Goal: Book appointment/travel/reservation

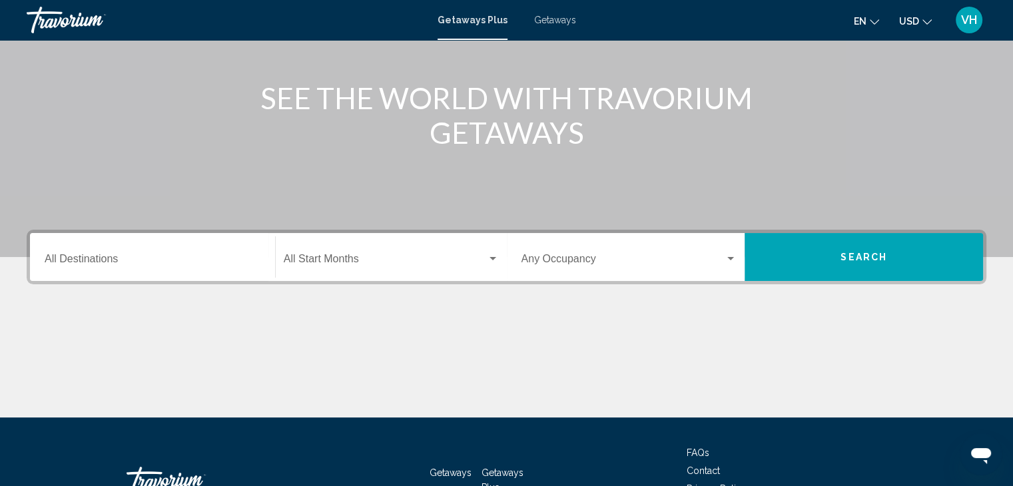
scroll to position [140, 0]
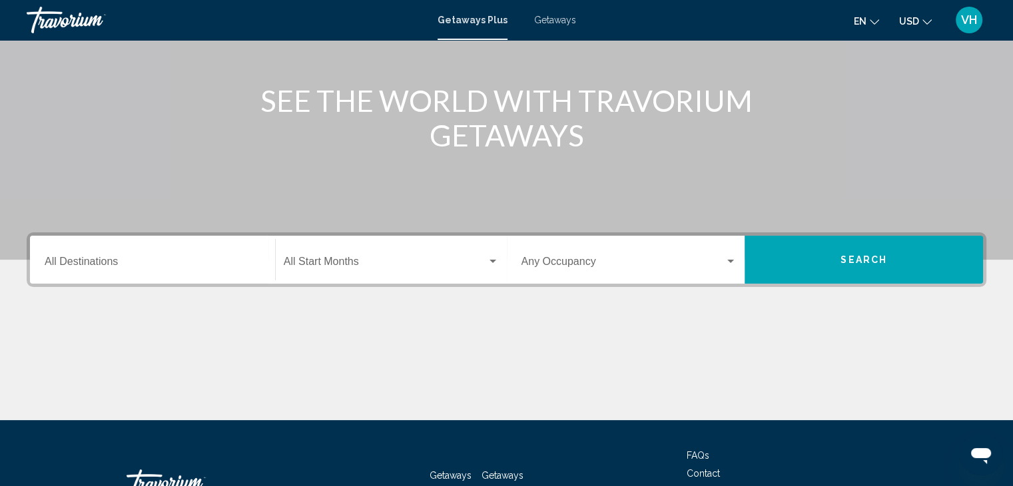
click at [424, 272] on div "Start Month All Start Months" at bounding box center [391, 260] width 215 height 42
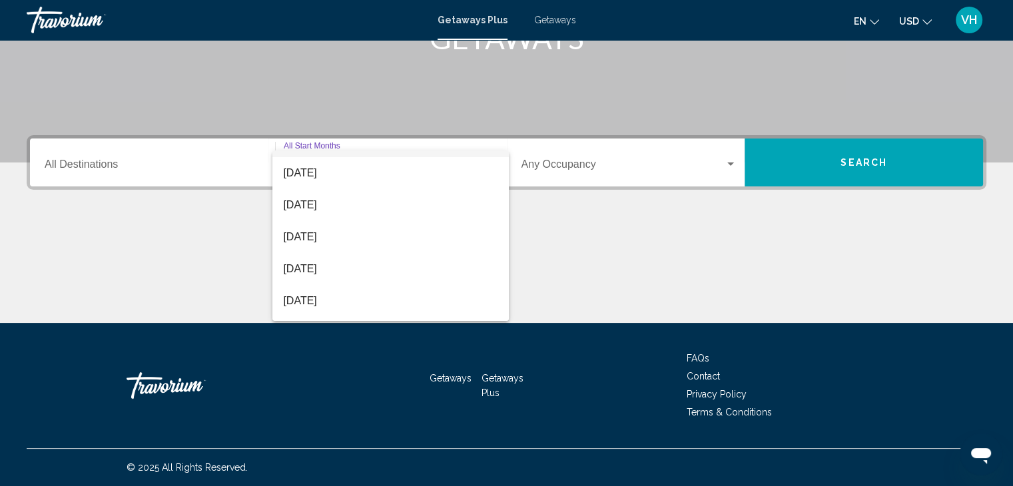
scroll to position [35, 0]
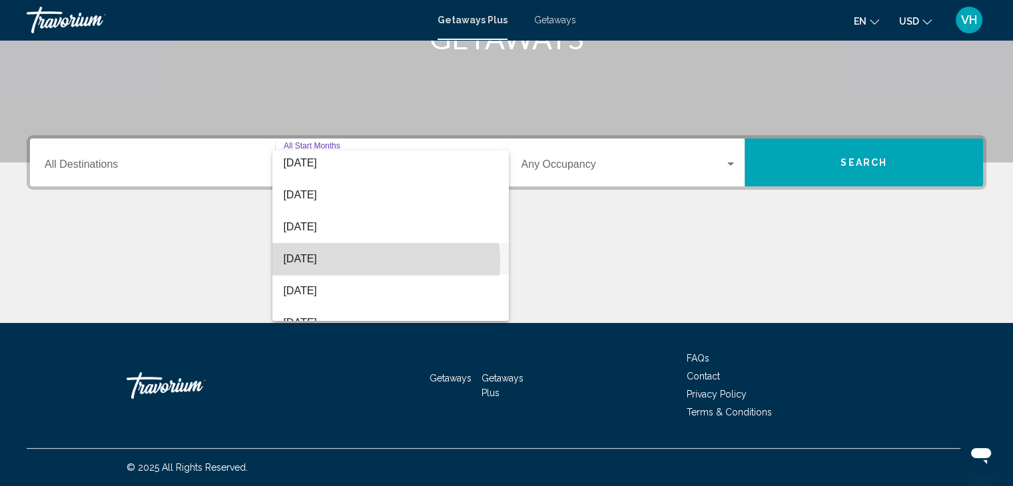
click at [360, 261] on span "[DATE]" at bounding box center [390, 259] width 215 height 32
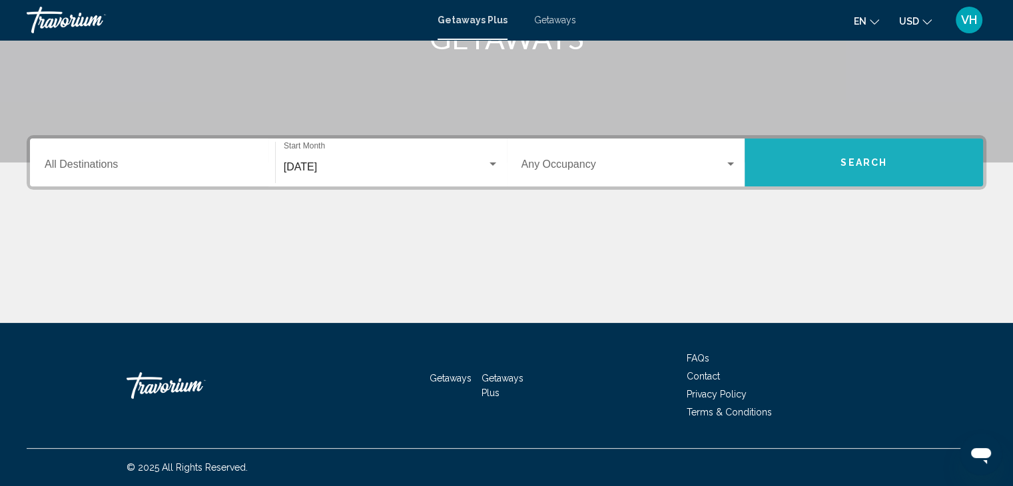
click at [903, 172] on button "Search" at bounding box center [864, 163] width 238 height 48
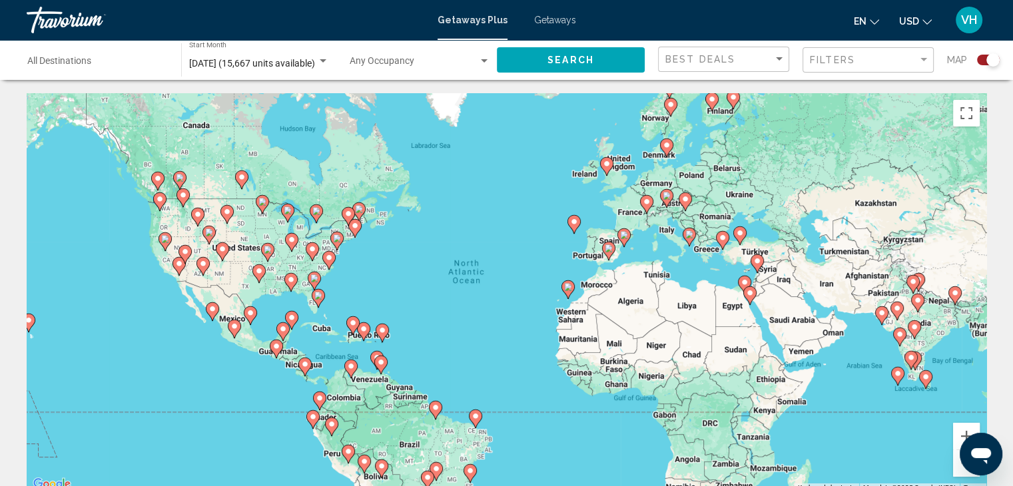
click at [330, 259] on image "Main content" at bounding box center [329, 258] width 8 height 8
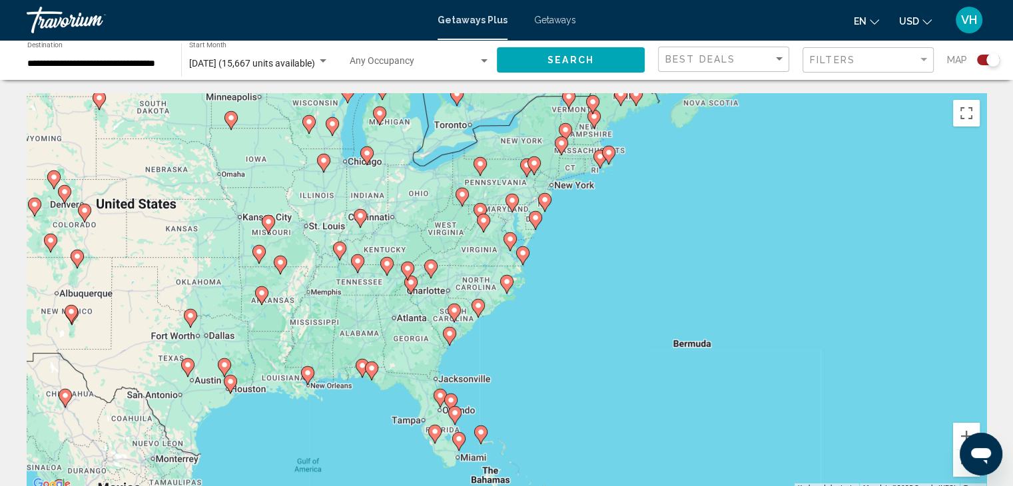
click at [506, 280] on image "Main content" at bounding box center [507, 282] width 8 height 8
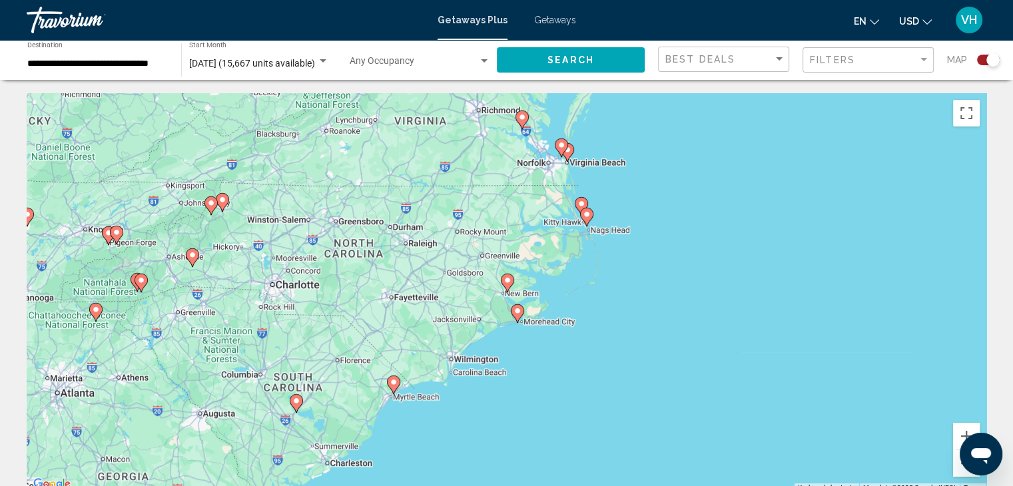
click at [393, 379] on image "Main content" at bounding box center [394, 382] width 8 height 8
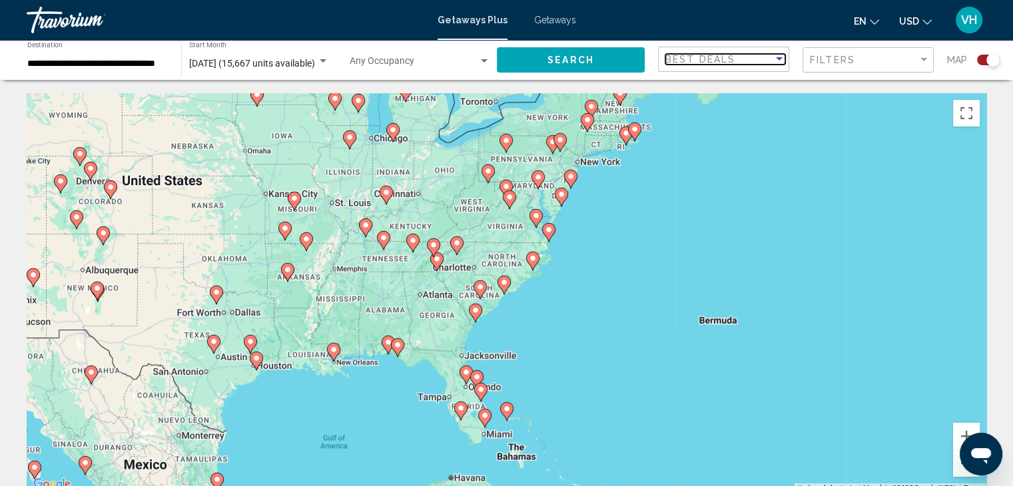
click at [735, 63] on div "Best Deals" at bounding box center [719, 59] width 108 height 11
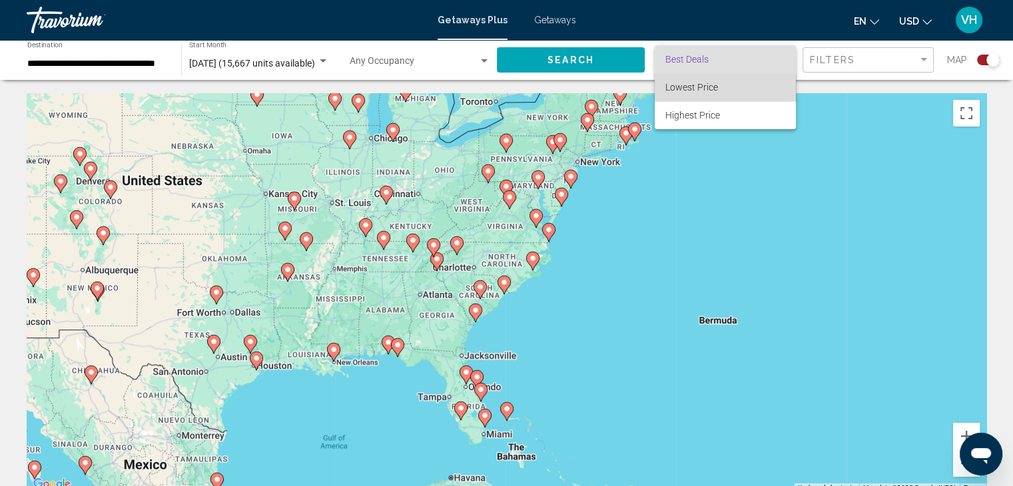
click at [738, 89] on span "Lowest Price" at bounding box center [725, 87] width 120 height 28
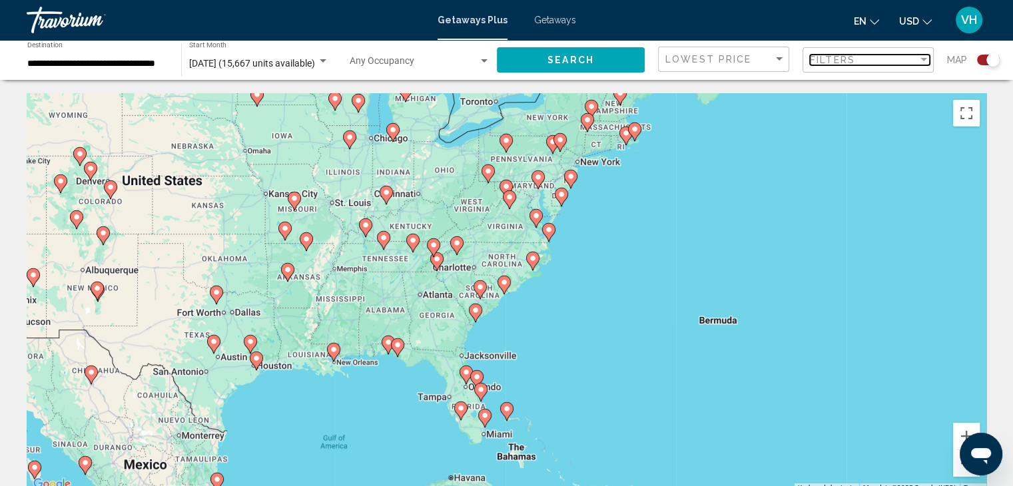
click at [871, 55] on div "Filters" at bounding box center [864, 60] width 108 height 11
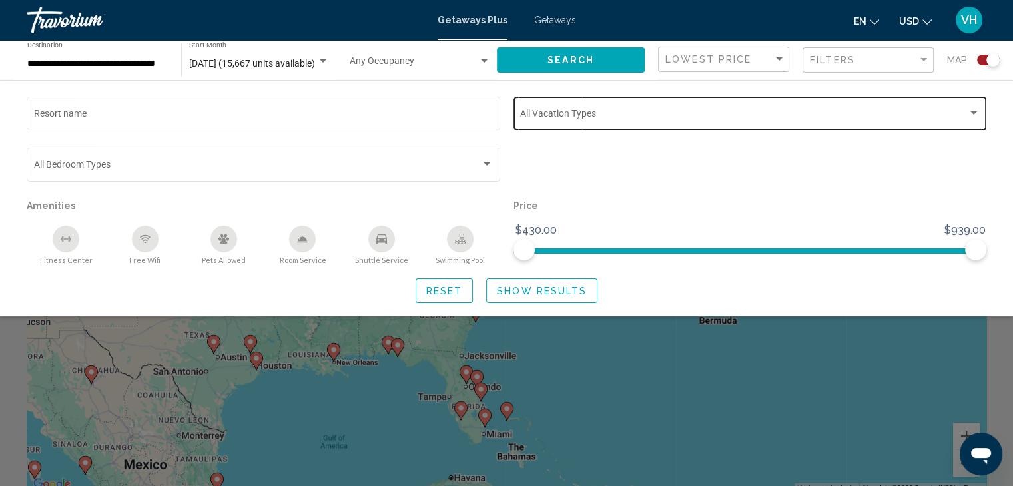
click at [743, 103] on div "Vacation Types All Vacation Types" at bounding box center [750, 112] width 460 height 37
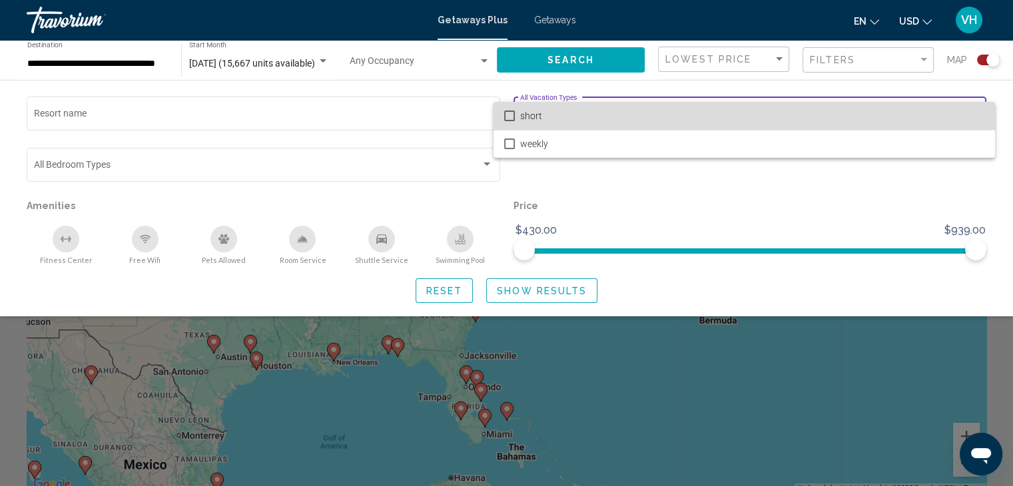
click at [729, 123] on span "short" at bounding box center [752, 116] width 464 height 28
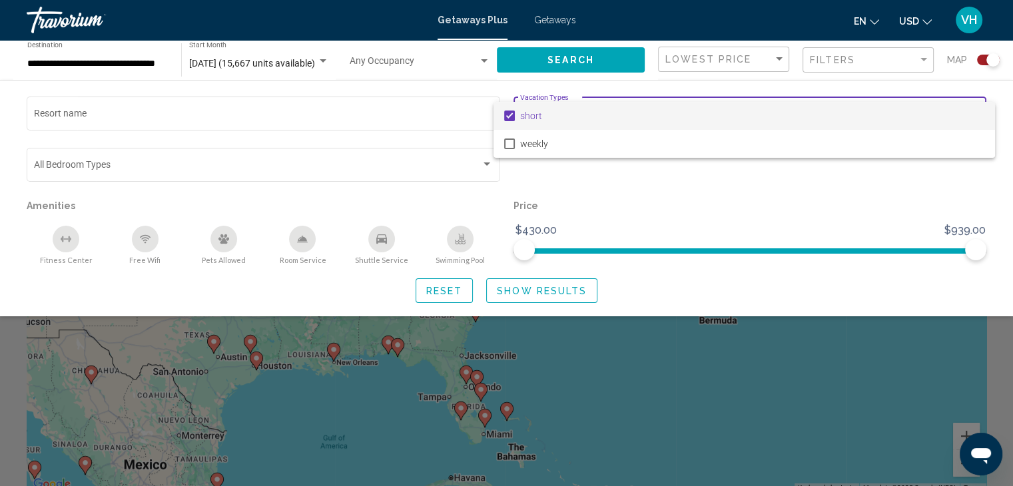
click at [269, 177] on div at bounding box center [506, 243] width 1013 height 486
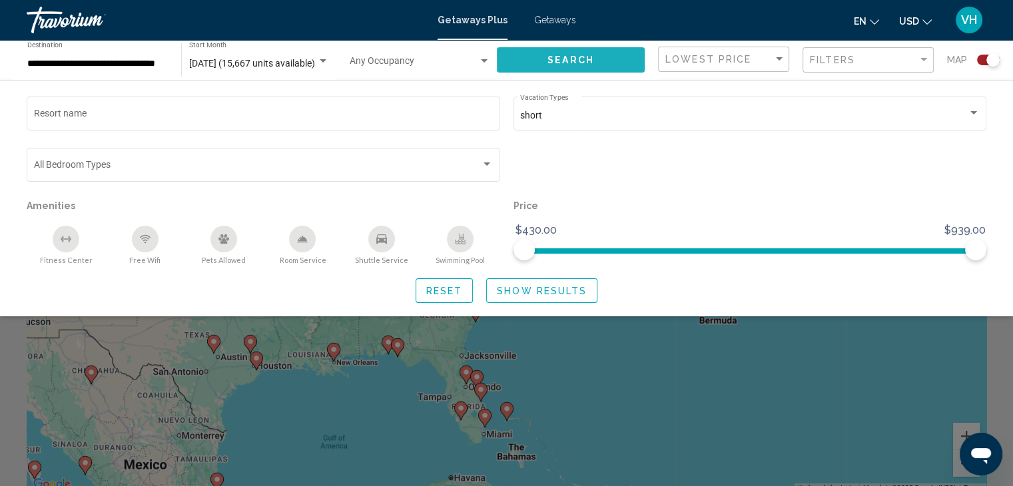
click at [578, 61] on span "Search" at bounding box center [571, 60] width 47 height 11
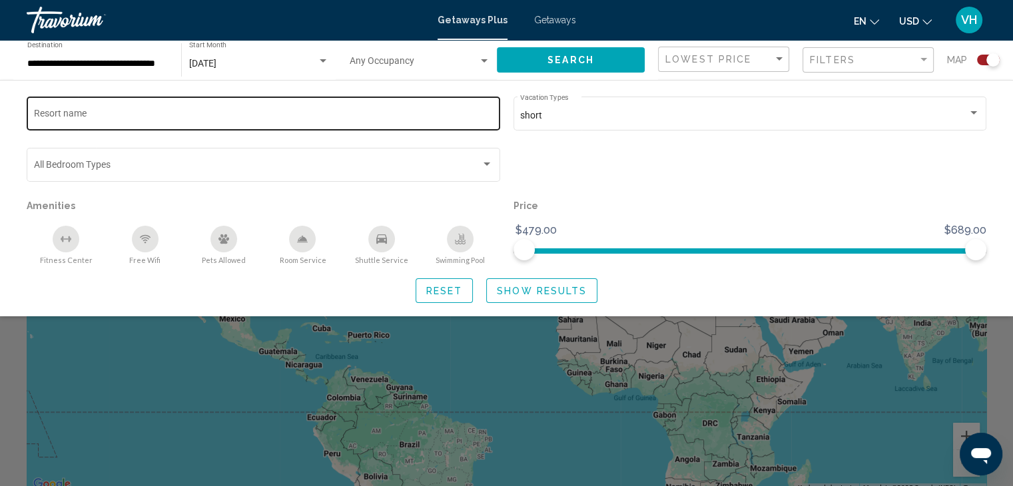
click at [433, 126] on div "Resort name" at bounding box center [264, 112] width 460 height 37
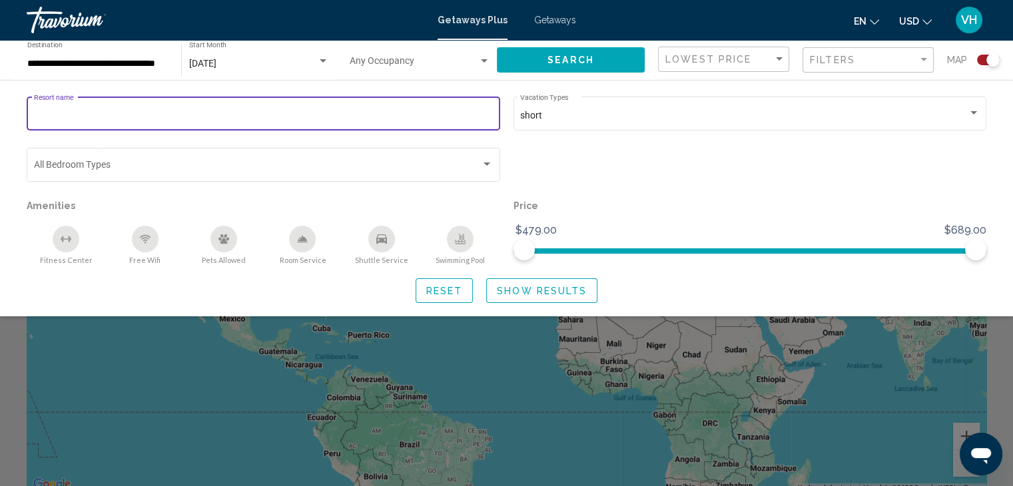
click at [433, 126] on div "Resort name" at bounding box center [264, 112] width 460 height 37
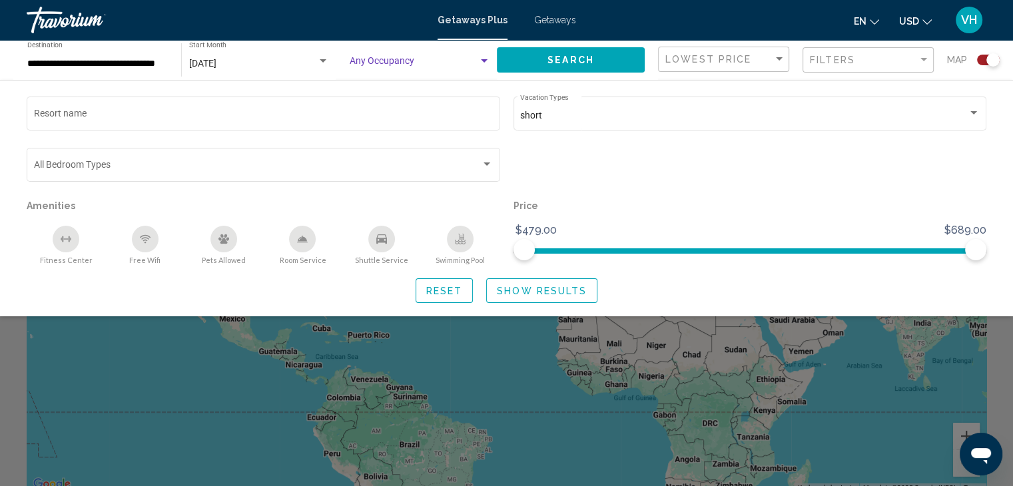
click at [455, 59] on span "Search widget" at bounding box center [414, 64] width 129 height 11
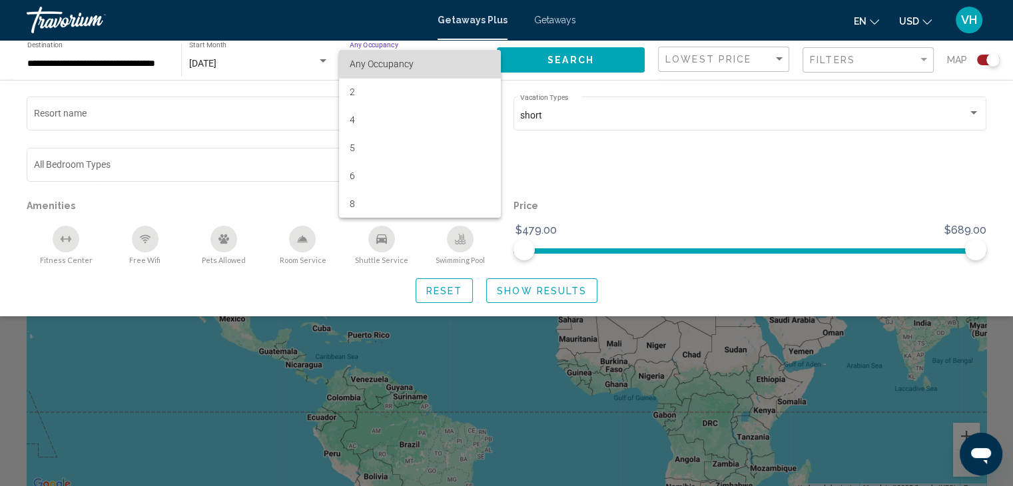
click at [455, 59] on span "Any Occupancy" at bounding box center [420, 64] width 141 height 28
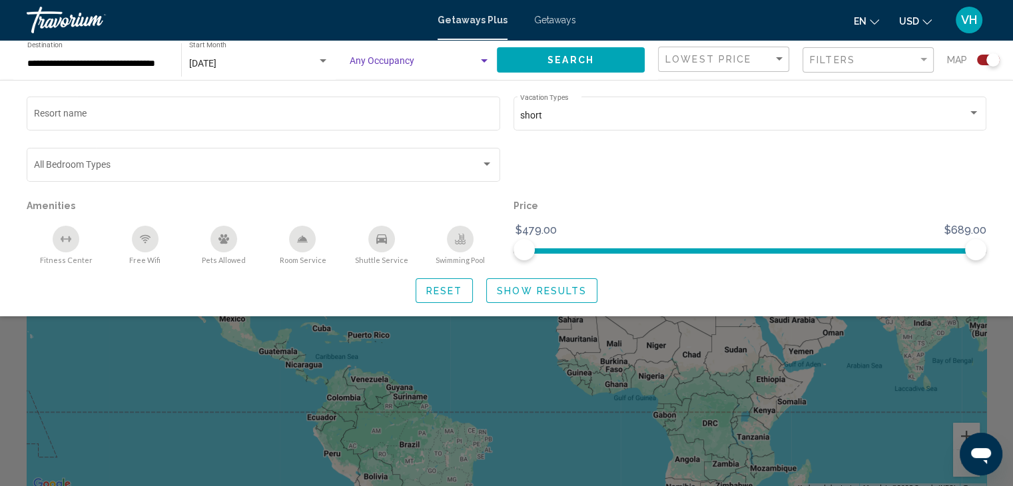
click at [455, 68] on span "Search widget" at bounding box center [414, 64] width 129 height 11
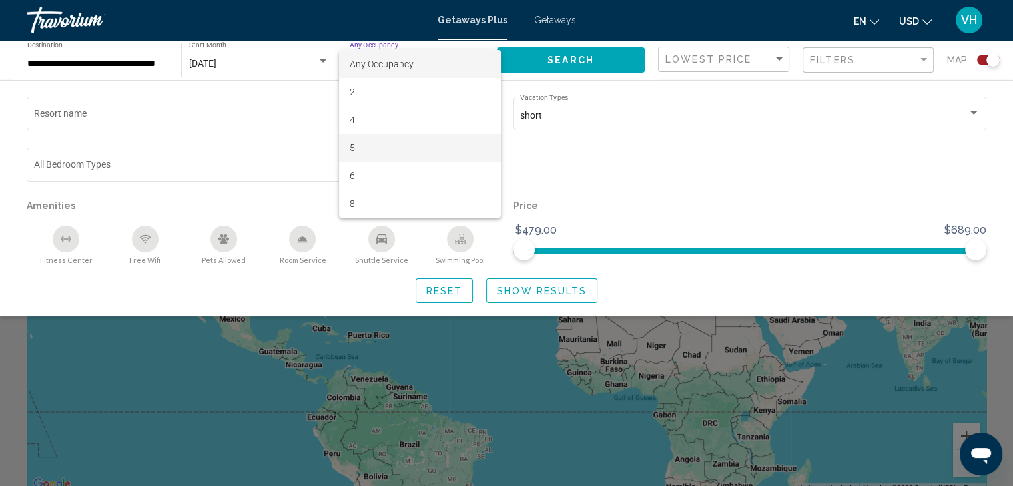
click at [446, 149] on span "5" at bounding box center [420, 148] width 141 height 28
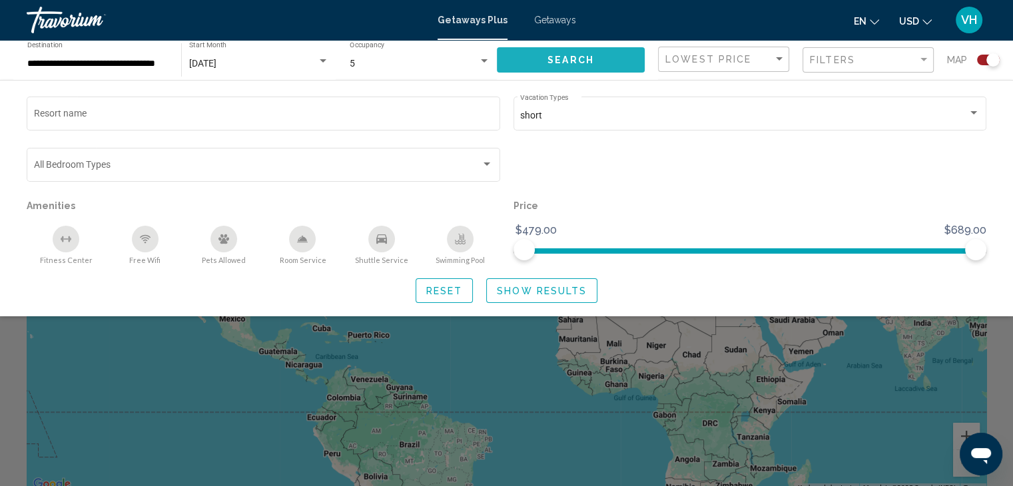
click at [594, 49] on button "Search" at bounding box center [571, 59] width 148 height 25
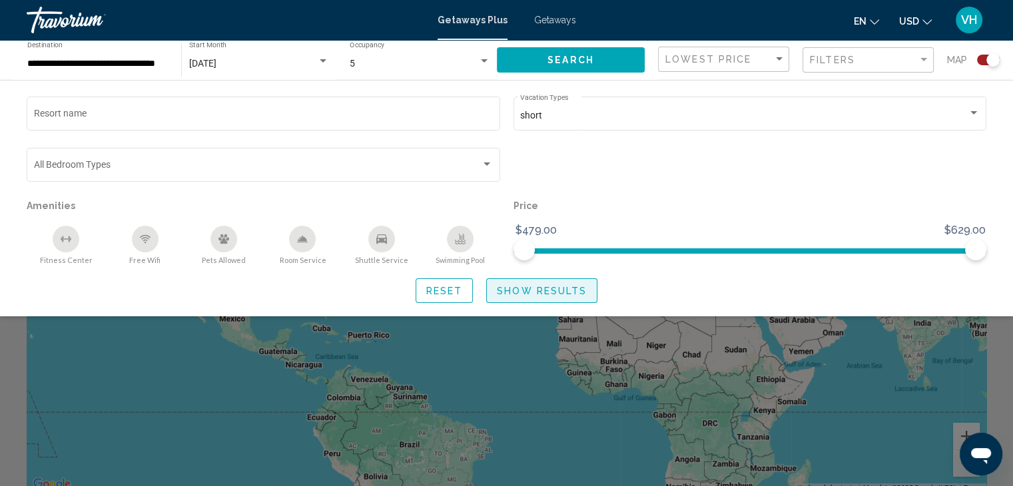
click at [562, 292] on span "Show Results" at bounding box center [542, 291] width 90 height 11
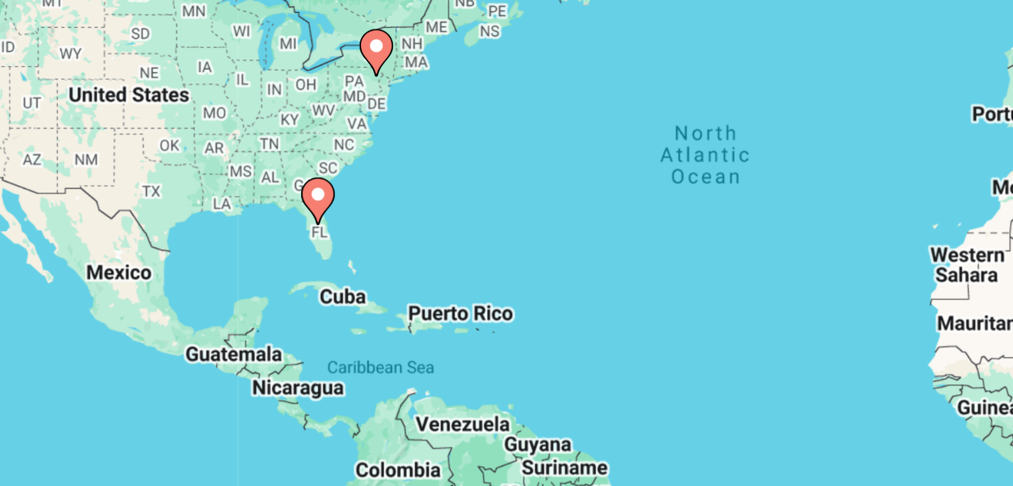
click at [336, 230] on image "Main content" at bounding box center [335, 228] width 8 height 8
type input "**********"
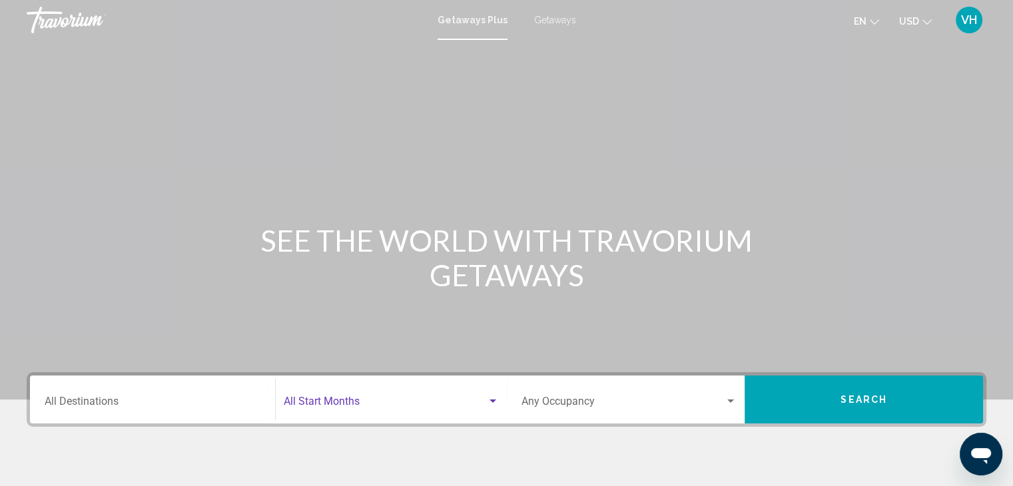
click at [344, 406] on span "Search widget" at bounding box center [385, 404] width 203 height 12
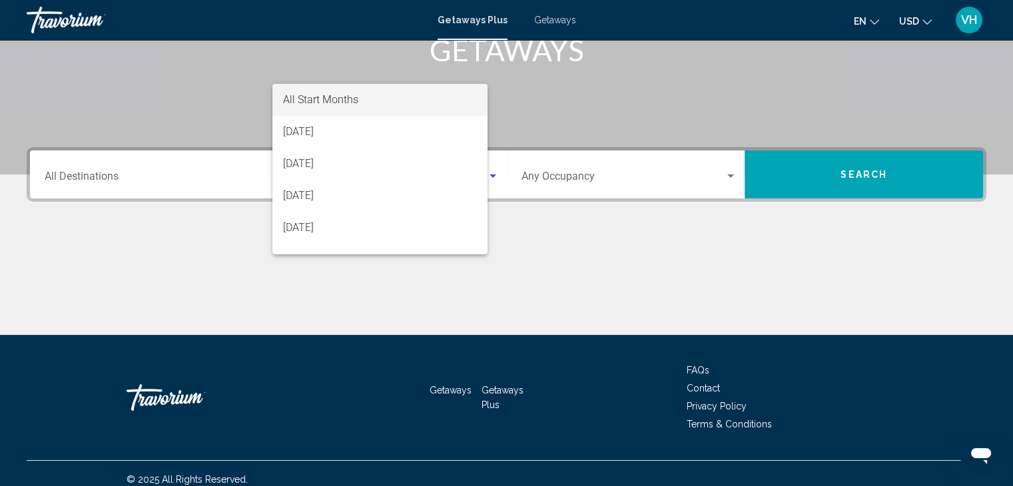
scroll to position [237, 0]
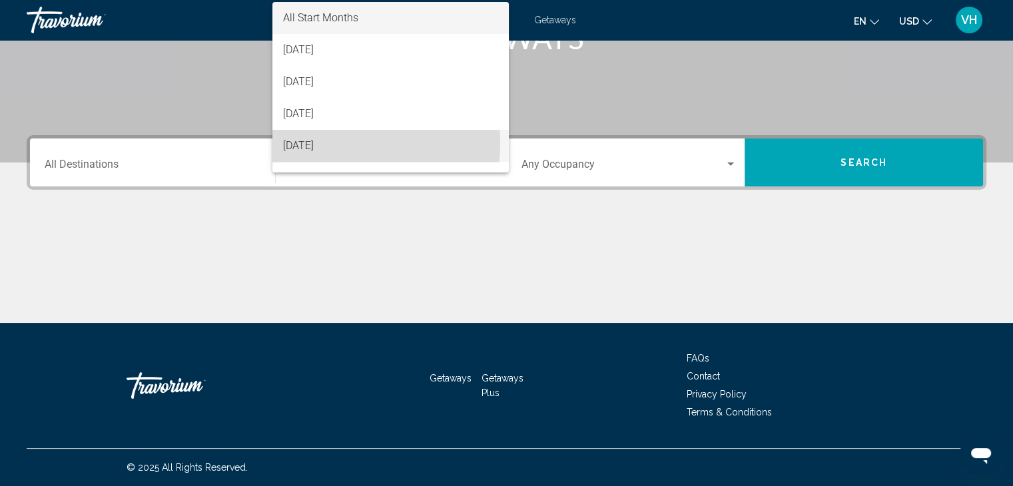
click at [312, 143] on span "[DATE]" at bounding box center [390, 146] width 215 height 32
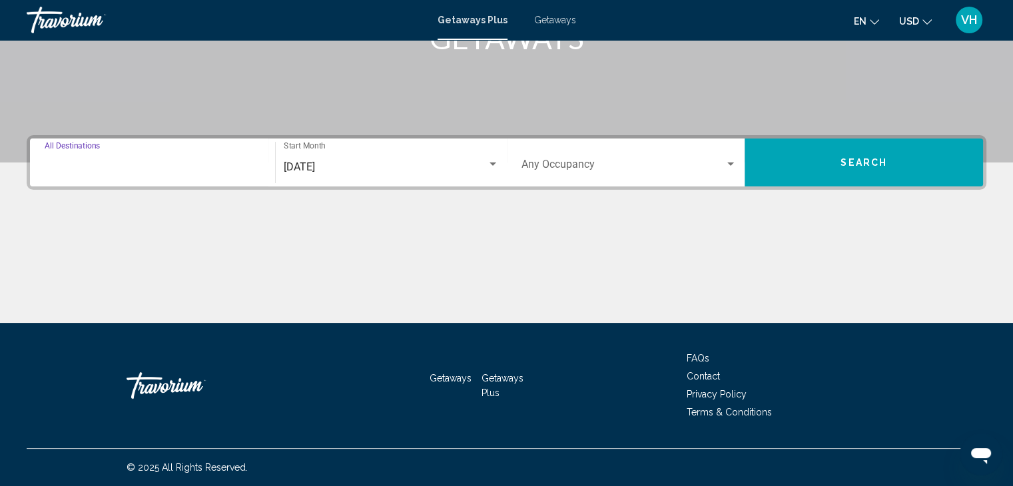
click at [235, 166] on input "Destination All Destinations" at bounding box center [153, 167] width 216 height 12
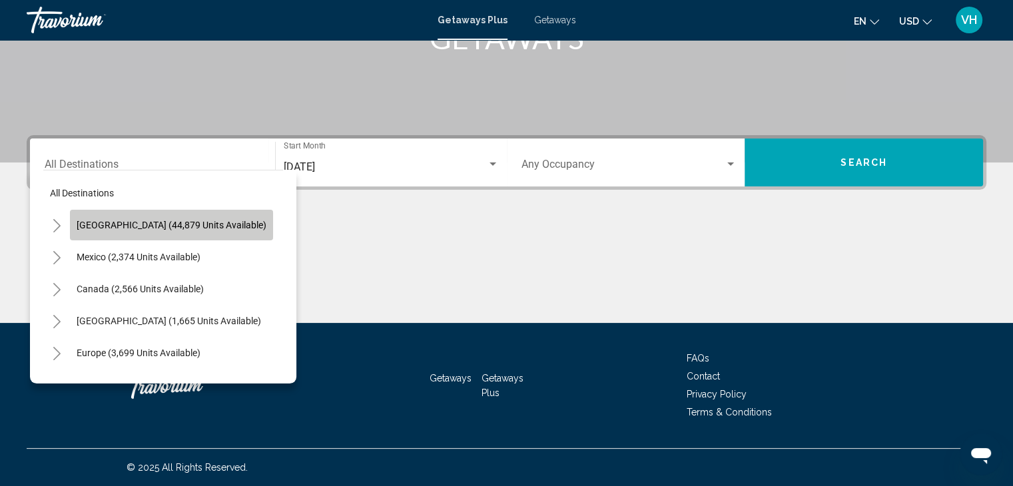
click at [189, 220] on span "[GEOGRAPHIC_DATA] (44,879 units available)" at bounding box center [172, 225] width 190 height 11
type input "**********"
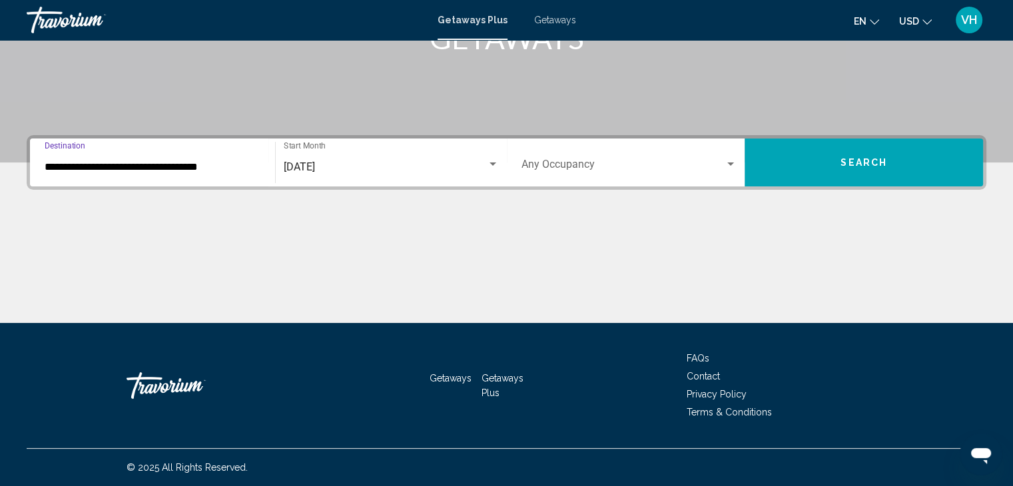
click at [560, 172] on span "Search widget" at bounding box center [624, 167] width 204 height 12
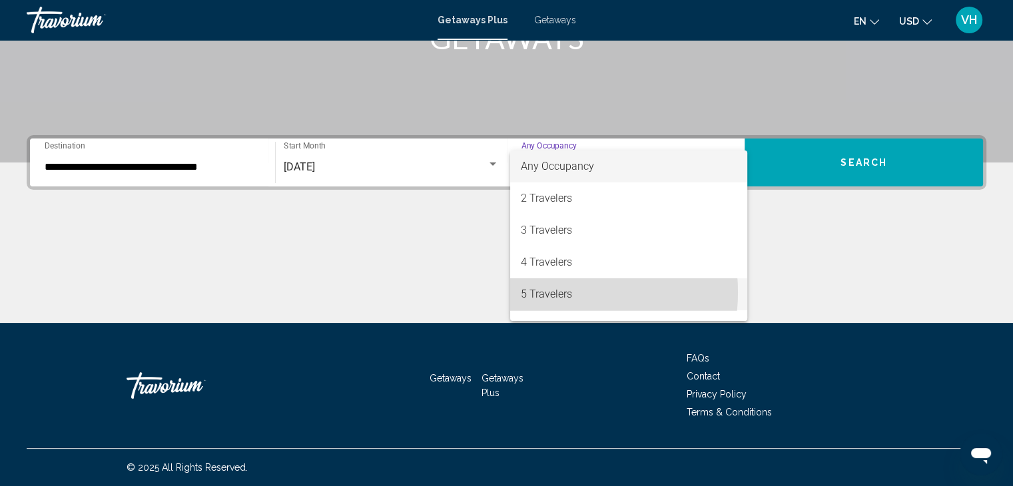
click at [548, 292] on span "5 Travelers" at bounding box center [629, 294] width 216 height 32
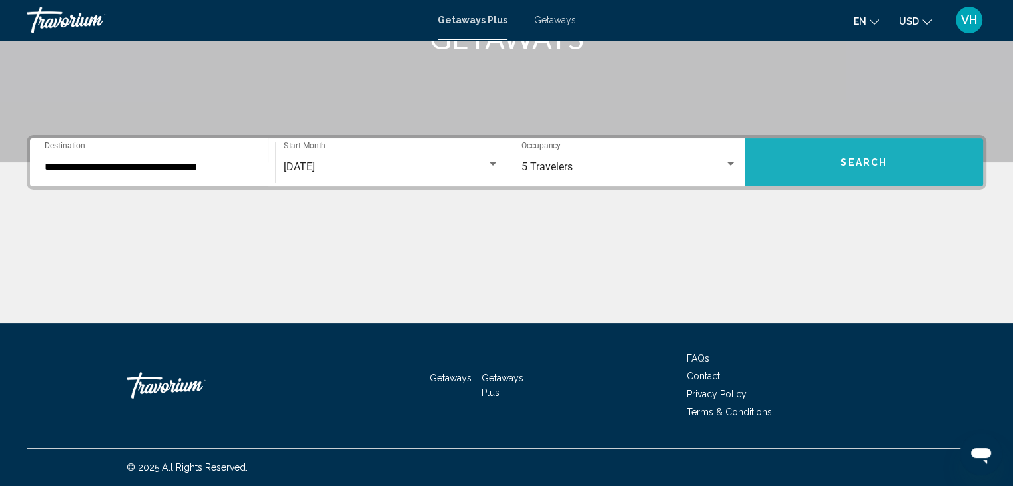
click at [862, 170] on button "Search" at bounding box center [864, 163] width 238 height 48
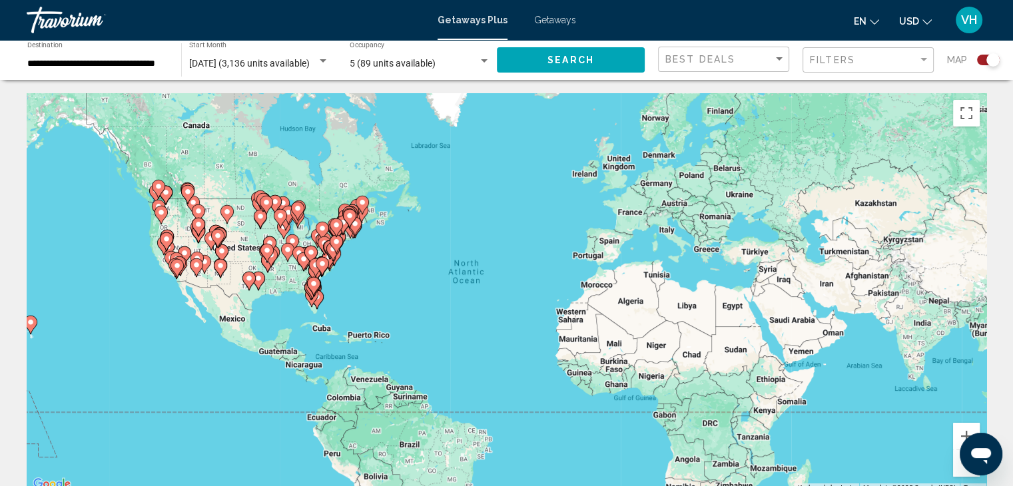
click at [563, 33] on div "Getaways Plus Getaways en English Español Français Italiano Português русский U…" at bounding box center [506, 20] width 1013 height 28
click at [551, 23] on span "Getaways" at bounding box center [555, 20] width 42 height 11
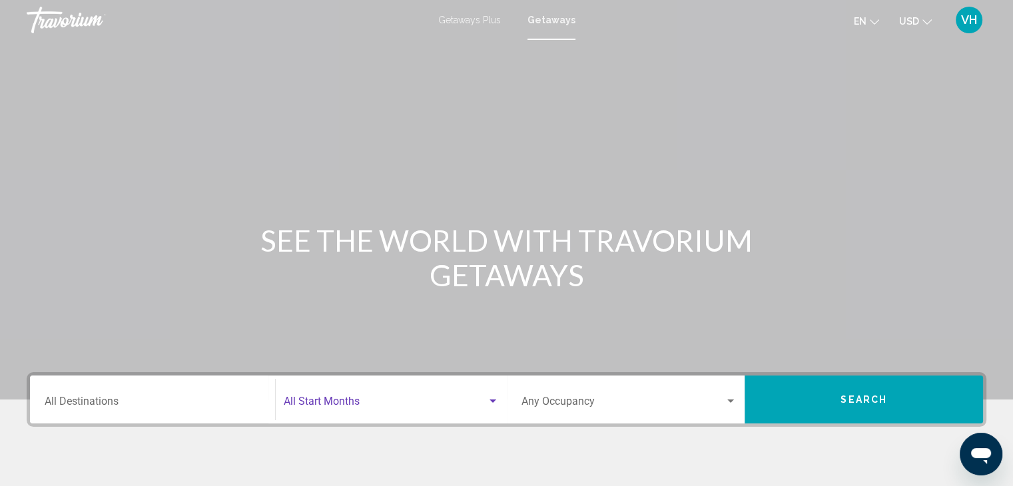
click at [382, 398] on span "Search widget" at bounding box center [385, 404] width 203 height 12
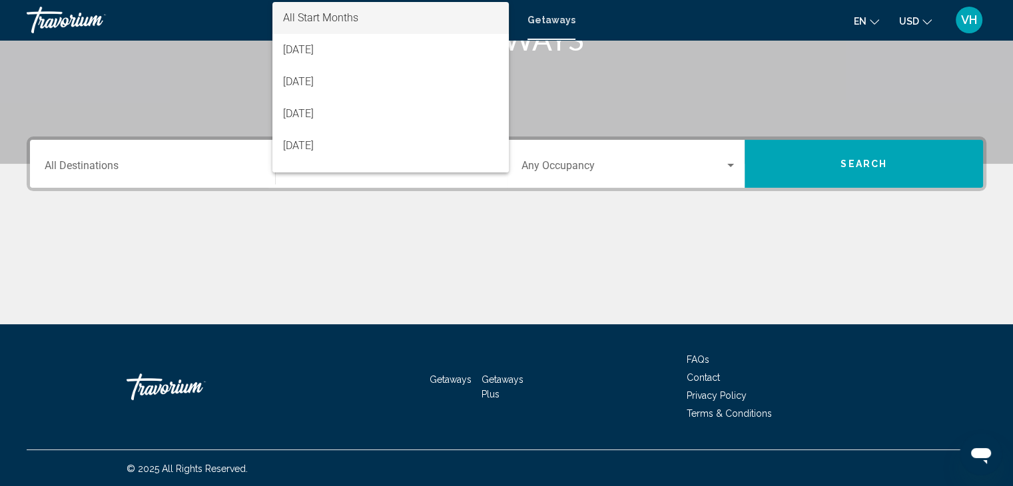
scroll to position [237, 0]
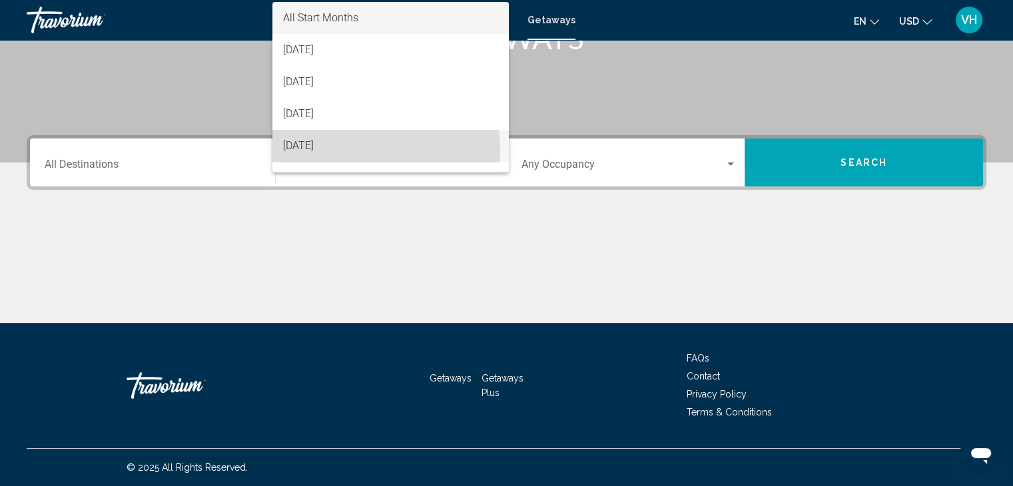
click at [314, 151] on span "[DATE]" at bounding box center [390, 146] width 215 height 32
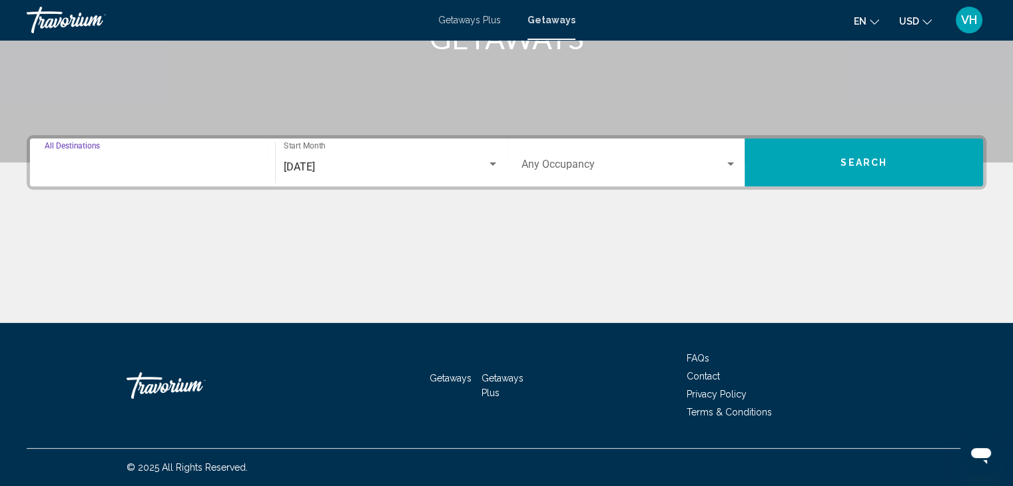
click at [220, 168] on input "Destination All Destinations" at bounding box center [153, 167] width 216 height 12
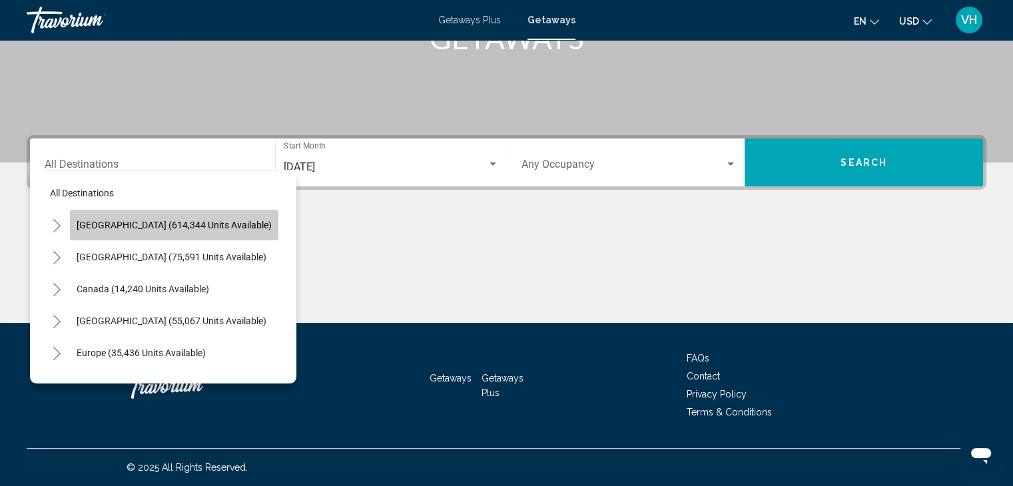
click at [216, 221] on span "[GEOGRAPHIC_DATA] (614,344 units available)" at bounding box center [174, 225] width 195 height 11
type input "**********"
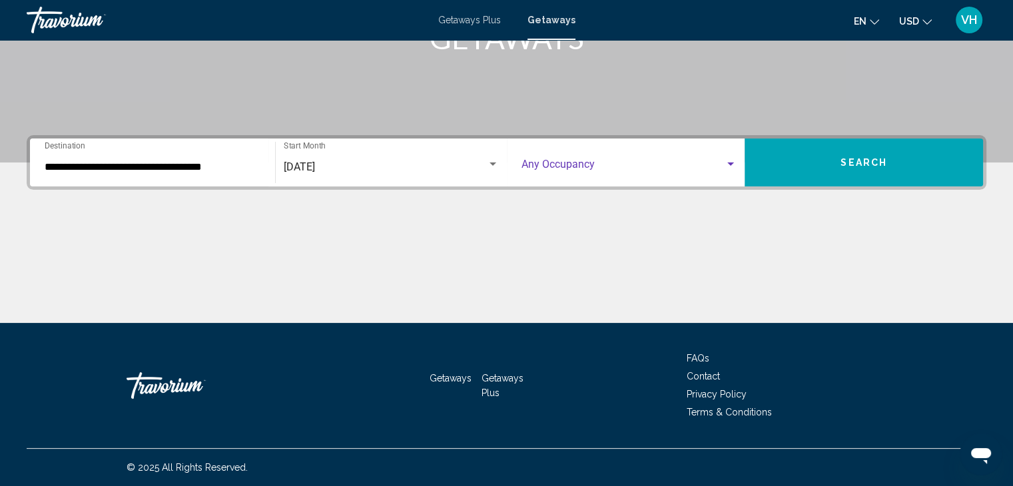
click at [546, 166] on span "Search widget" at bounding box center [624, 167] width 204 height 12
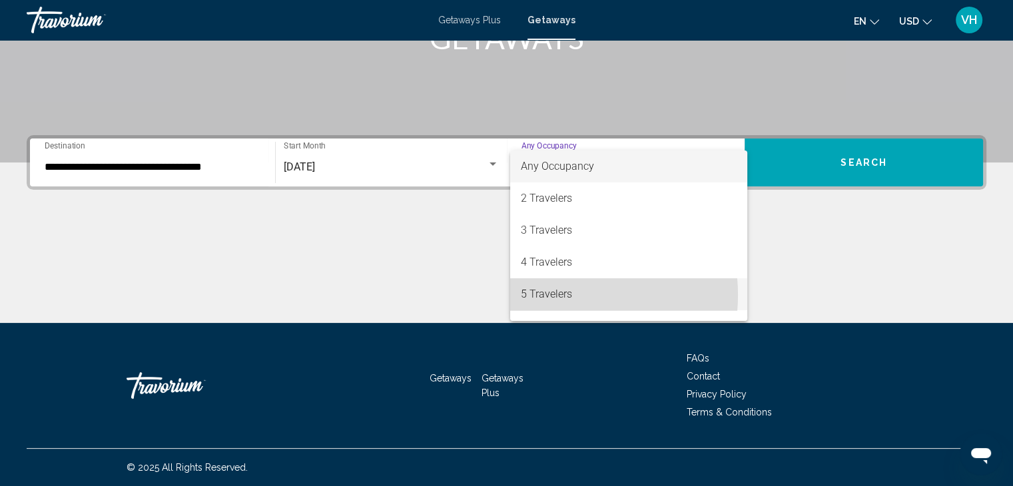
click at [544, 295] on span "5 Travelers" at bounding box center [629, 294] width 216 height 32
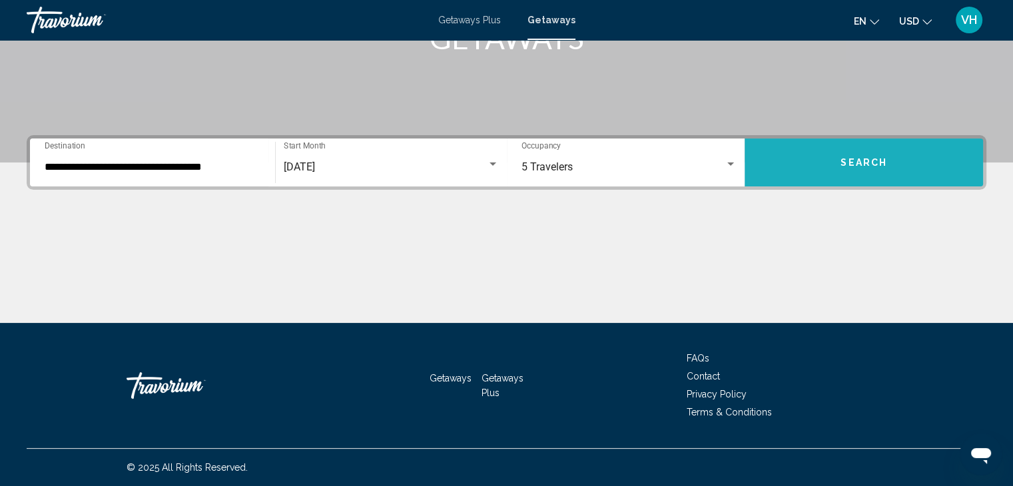
click at [861, 160] on span "Search" at bounding box center [864, 163] width 47 height 11
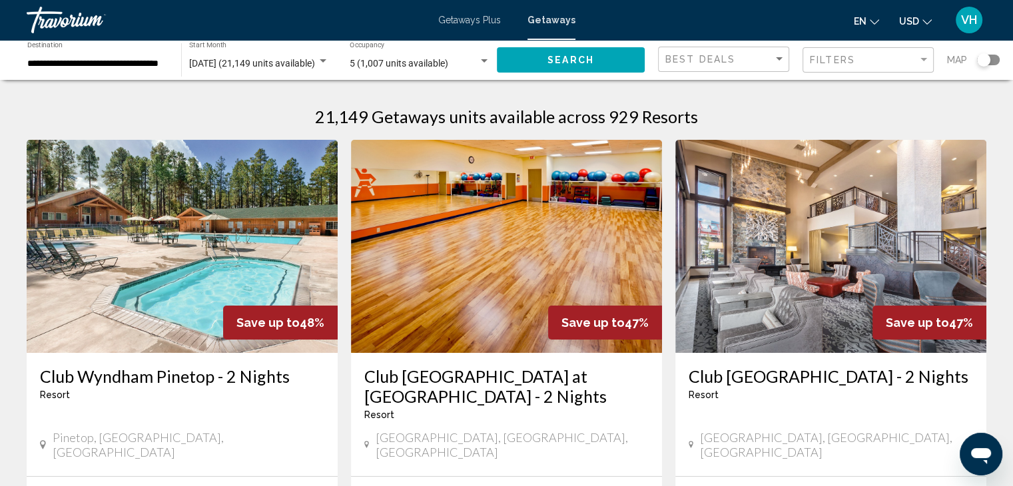
click at [263, 54] on div "[DATE] (21,149 units available) Start Month All Start Months" at bounding box center [259, 60] width 140 height 37
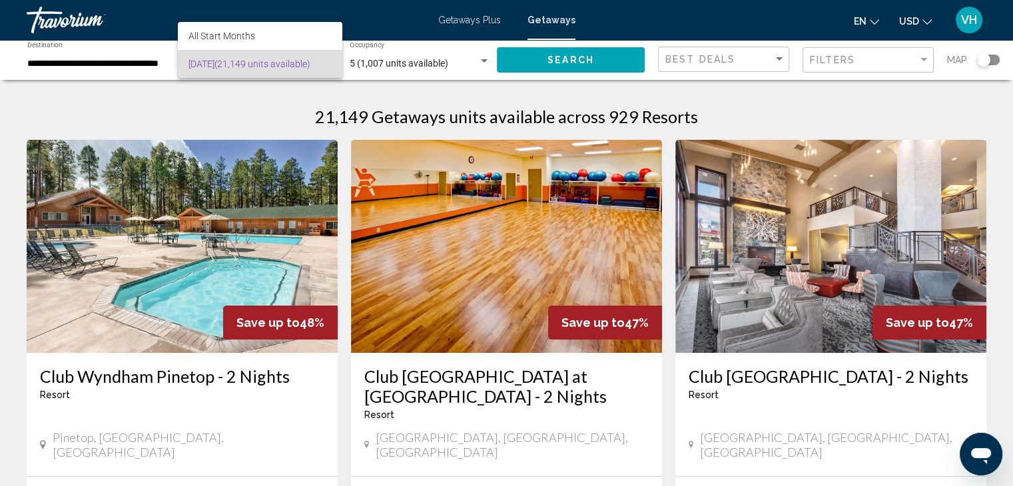
click at [418, 89] on div at bounding box center [506, 243] width 1013 height 486
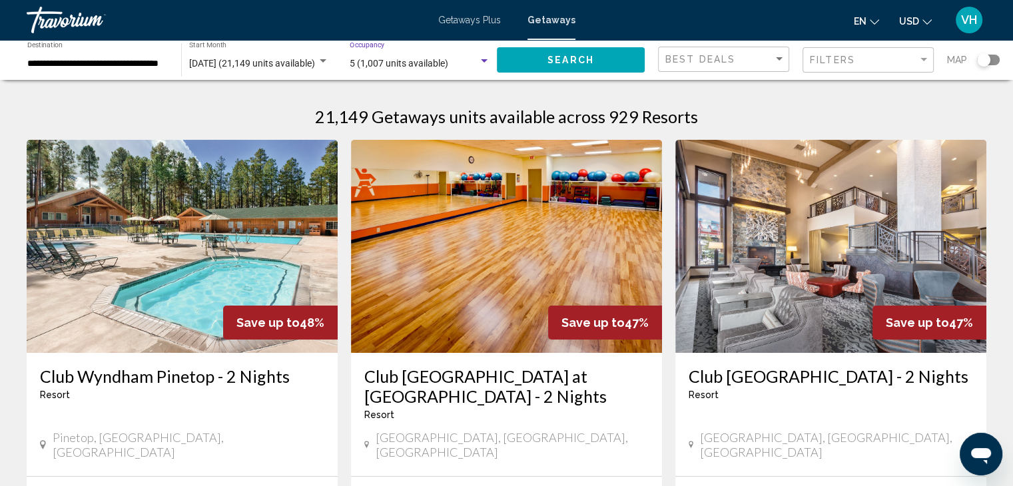
click at [438, 68] on span "5 (1,007 units available)" at bounding box center [399, 63] width 99 height 11
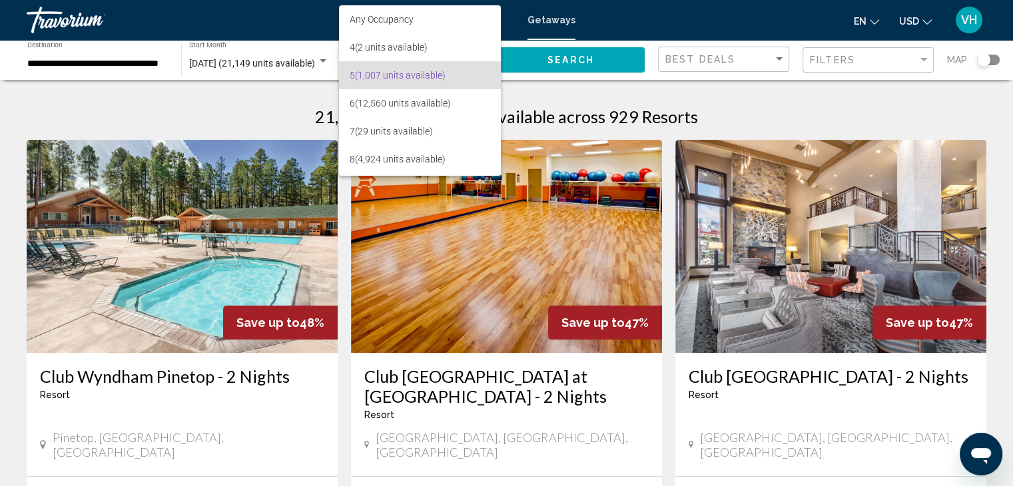
scroll to position [11, 0]
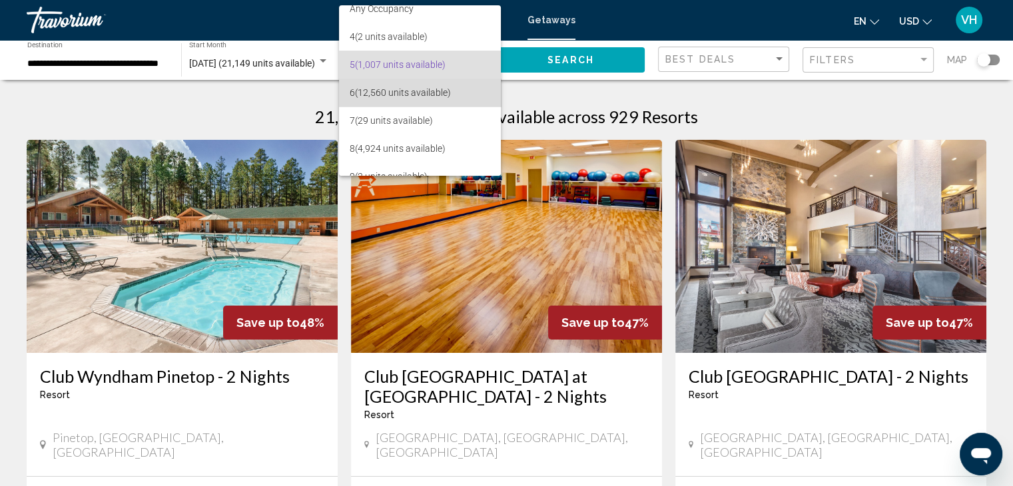
click at [438, 87] on span "6 (12,560 units available)" at bounding box center [420, 93] width 141 height 28
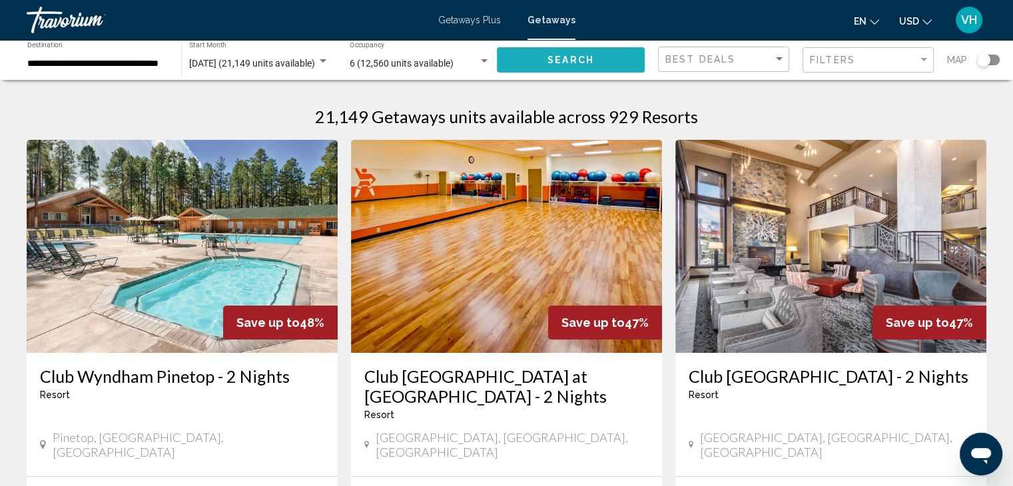
click at [586, 57] on span "Search" at bounding box center [571, 60] width 47 height 11
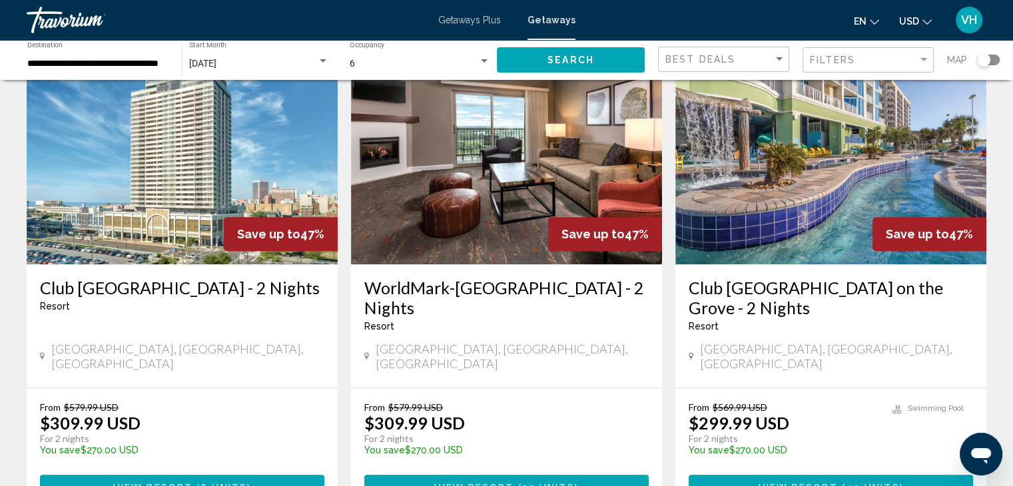
scroll to position [1092, 0]
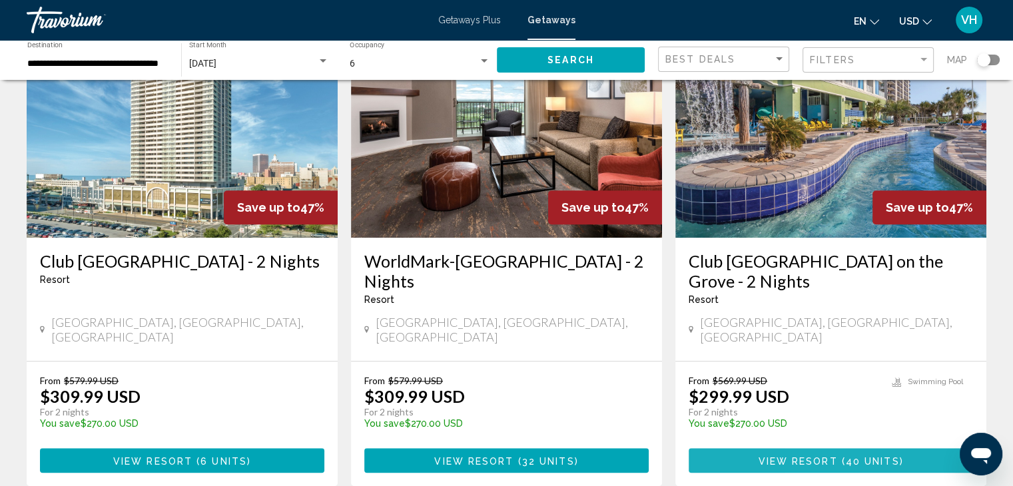
click at [795, 455] on span "View Resort ( 40 units )" at bounding box center [830, 460] width 145 height 11
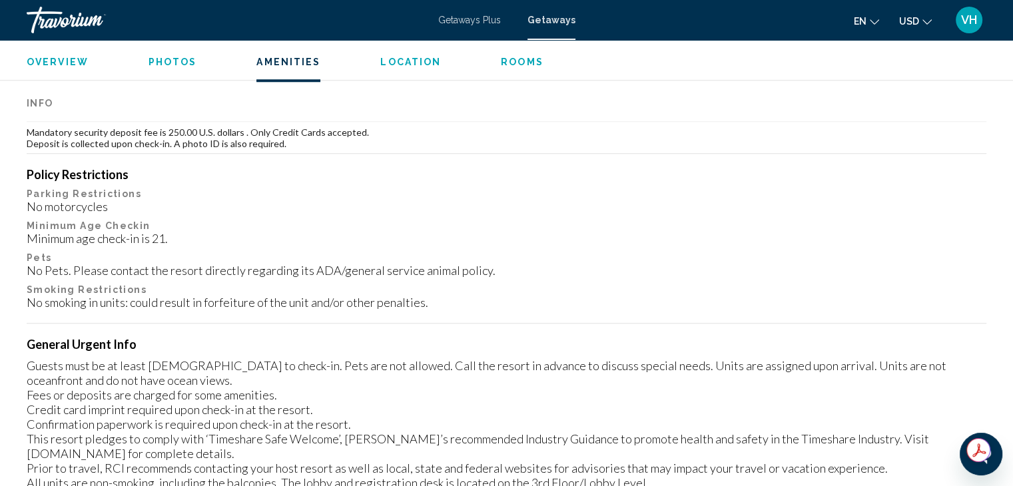
scroll to position [1332, 0]
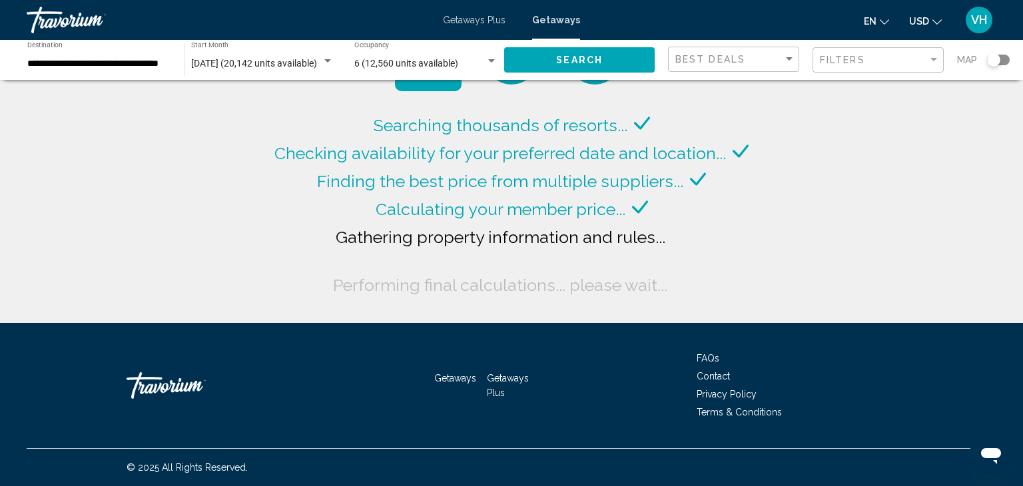
click at [38, 18] on div "Travorium" at bounding box center [93, 20] width 133 height 27
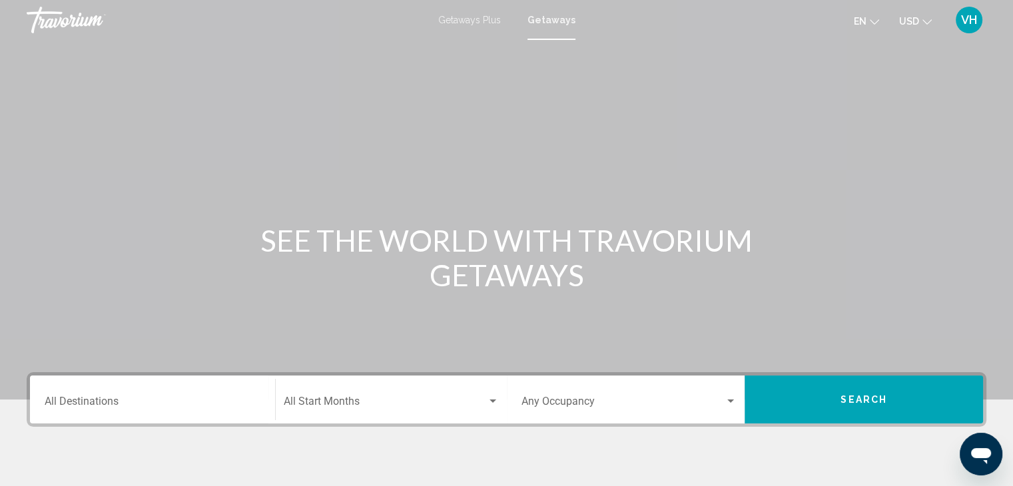
click at [40, 22] on div "Travorium" at bounding box center [93, 20] width 133 height 27
